Goal: Task Accomplishment & Management: Use online tool/utility

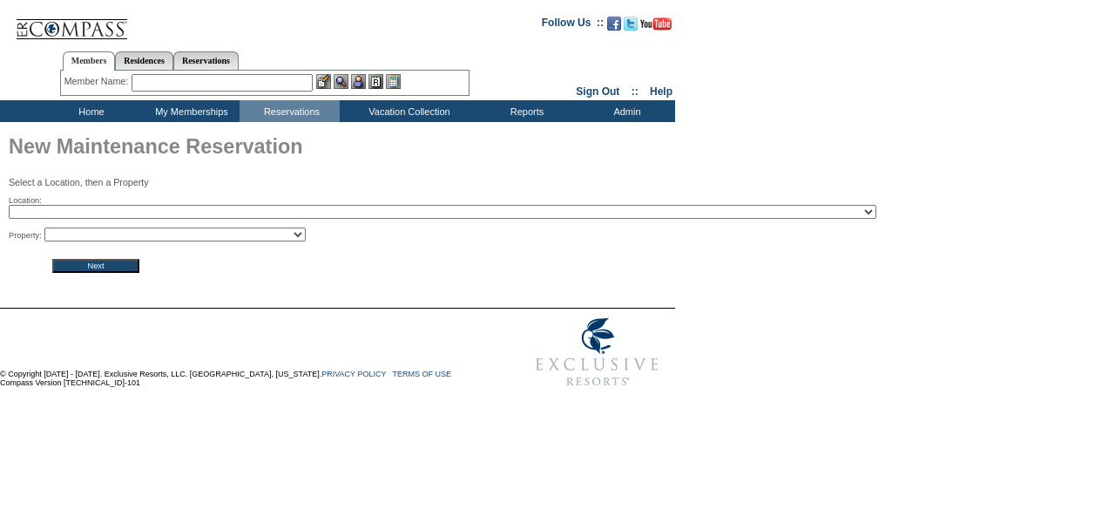
click at [192, 212] on select "2024 The Founders Cup - Eden Club Founders Cup 2025 [US_STATE] [GEOGRAPHIC_DATA…" at bounding box center [443, 212] width 868 height 14
select select "10"
click at [9, 206] on select "2024 The Founders Cup - Eden Club Founders Cup 2025 [US_STATE] [GEOGRAPHIC_DATA…" at bounding box center [443, 212] width 868 height 14
click at [156, 233] on select "Arrabelle - 255 Arrabelle - 372 Arrabelle - 414 Arrabelle - 472 Arrabelle - 482…" at bounding box center [174, 234] width 261 height 14
select select "424"
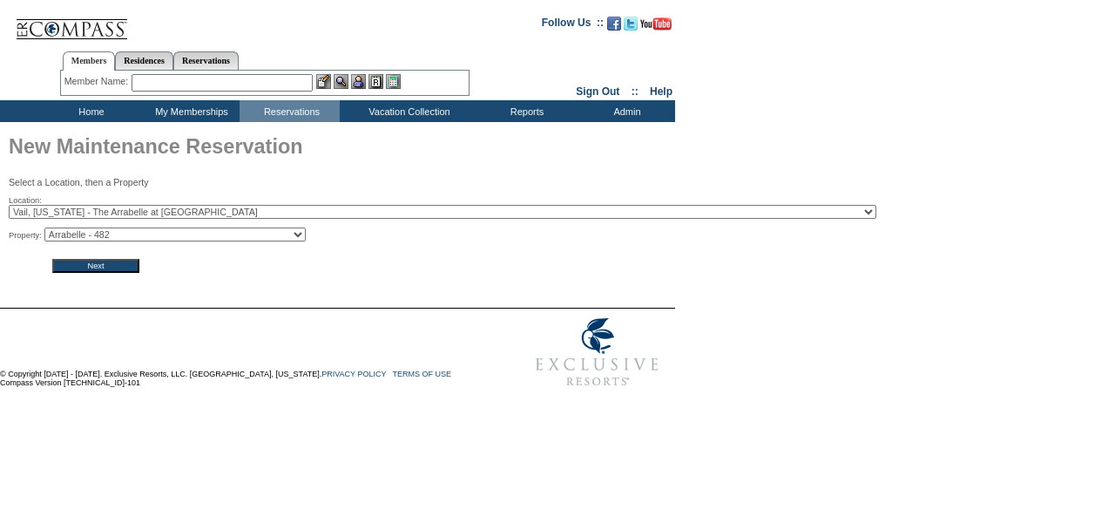
click at [50, 228] on select "Arrabelle - 255 Arrabelle - 372 Arrabelle - 414 Arrabelle - 472 Arrabelle - 482…" at bounding box center [174, 234] width 261 height 14
click at [118, 266] on input "Next" at bounding box center [95, 266] width 87 height 14
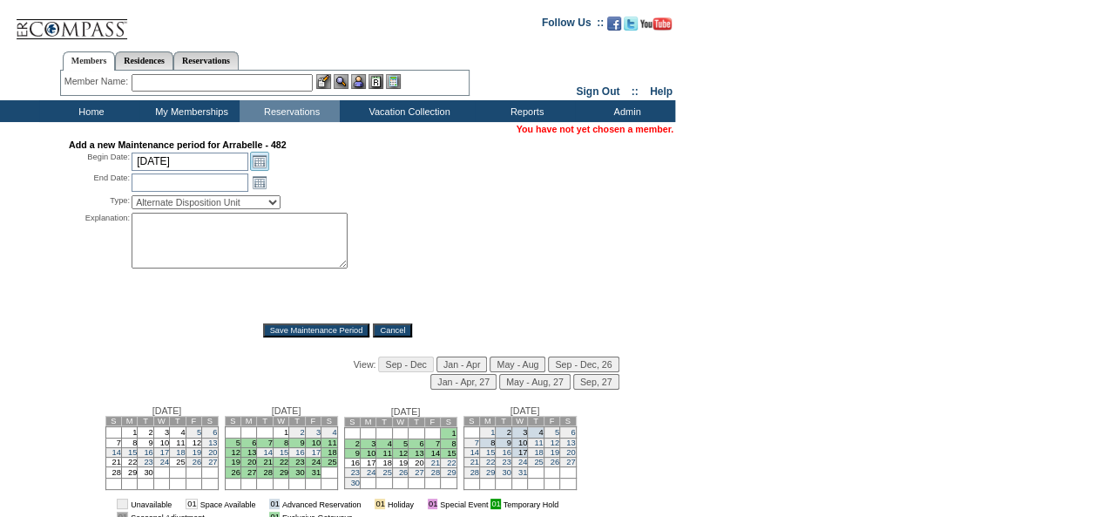
click at [254, 162] on link "Open the calendar popup." at bounding box center [259, 161] width 19 height 19
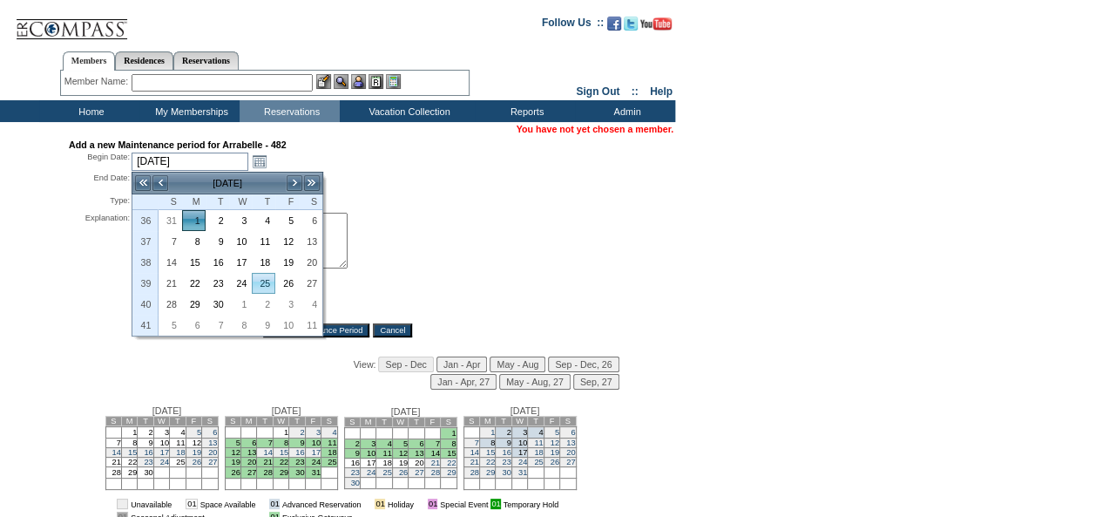
click at [267, 280] on link "25" at bounding box center [264, 283] width 22 height 19
type input "2025-09-25"
type input "2025-09-26"
type input "9/25/2025"
type input "9/26/2025"
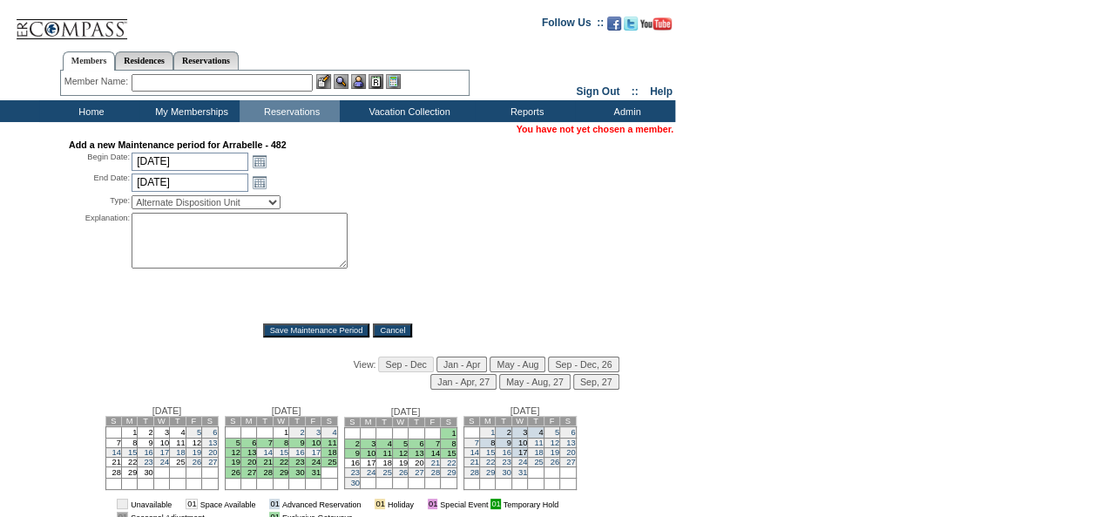
click at [274, 206] on select "Alternate Disposition Unit Business Hold Disposition Exclusive Alliance Partner…" at bounding box center [206, 202] width 149 height 14
select select "PropMaint"
click at [132, 197] on select "Alternate Disposition Unit Business Hold Disposition Exclusive Alliance Partner…" at bounding box center [206, 202] width 149 height 14
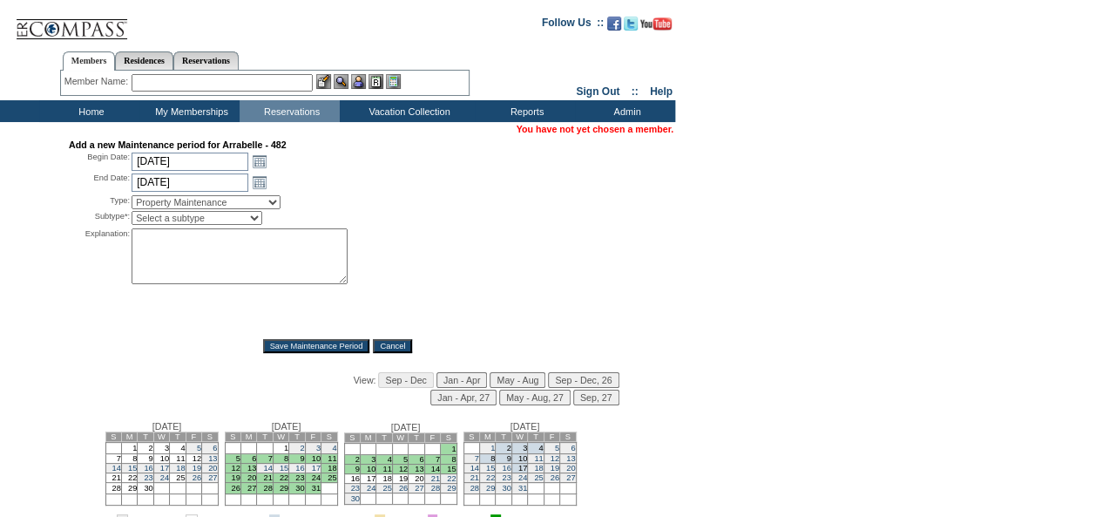
click at [209, 218] on select "Select a subtype FF&E Projects Housekeeping/Deep Clean Monthly PM Block Planned…" at bounding box center [197, 218] width 131 height 14
select select "PropMaint-MonthlyBlock"
click at [132, 212] on select "Select a subtype FF&E Projects Housekeeping/Deep Clean Monthly PM Block Planned…" at bounding box center [197, 218] width 131 height 14
click at [205, 245] on textarea at bounding box center [240, 256] width 216 height 56
type textarea "Monthly PM - KV"
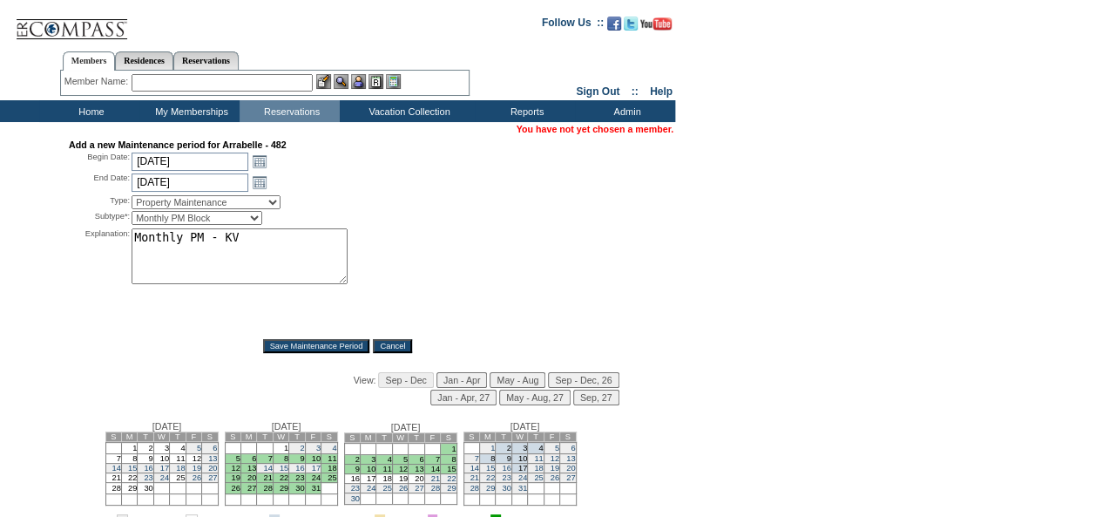
click at [272, 344] on input "Save Maintenance Period" at bounding box center [316, 346] width 107 height 14
